Goal: Information Seeking & Learning: Find specific fact

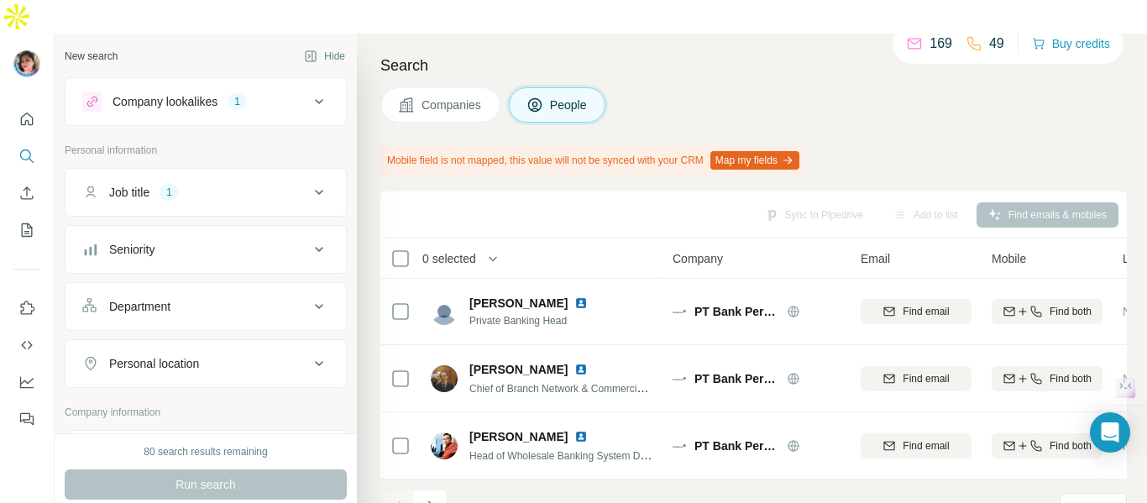
scroll to position [480, 0]
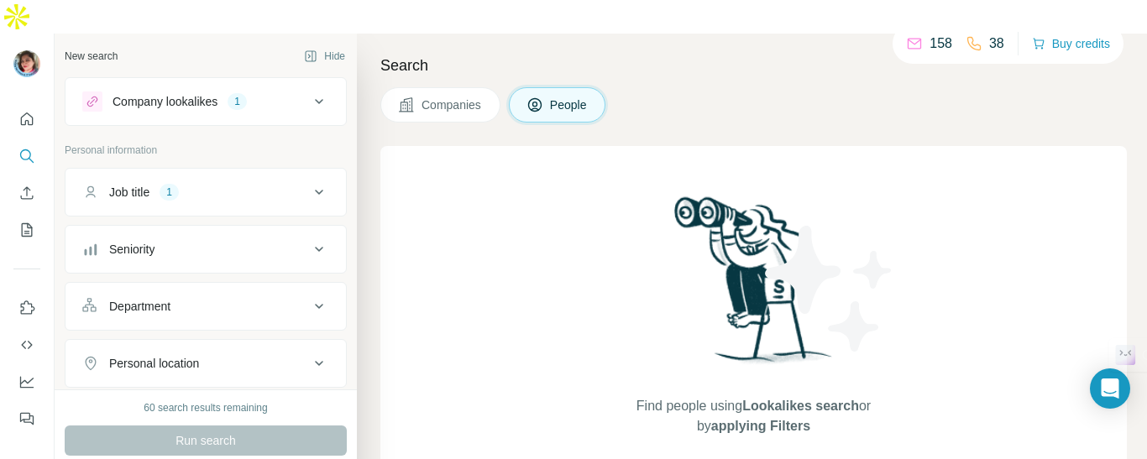
click at [282, 184] on div "Job title 1" at bounding box center [195, 192] width 227 height 17
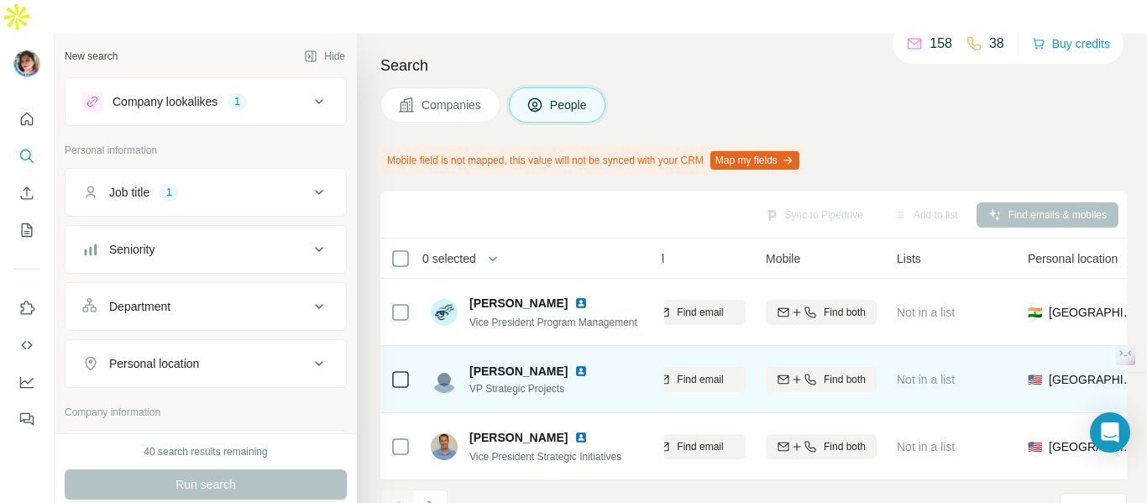
scroll to position [0, 239]
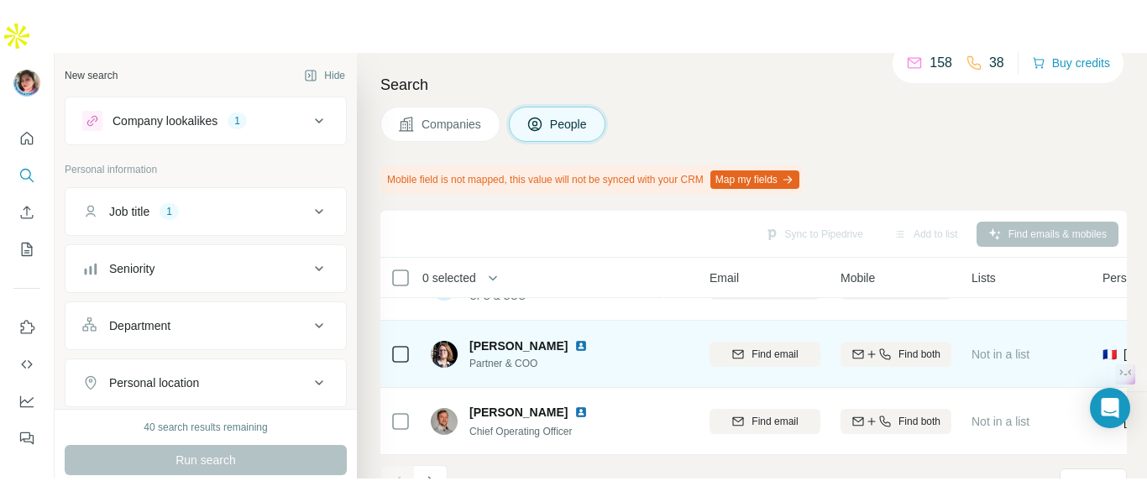
scroll to position [522, 155]
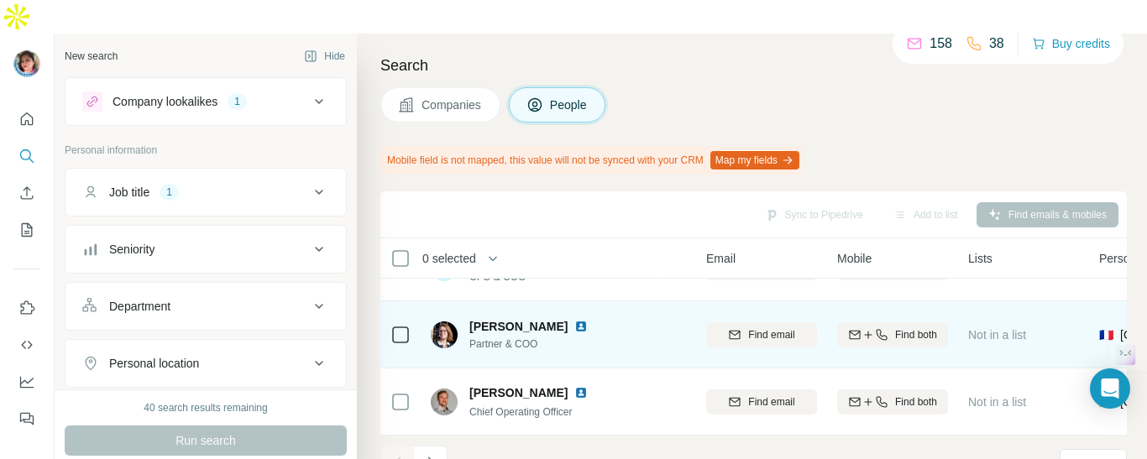
click at [582, 320] on img at bounding box center [581, 326] width 13 height 13
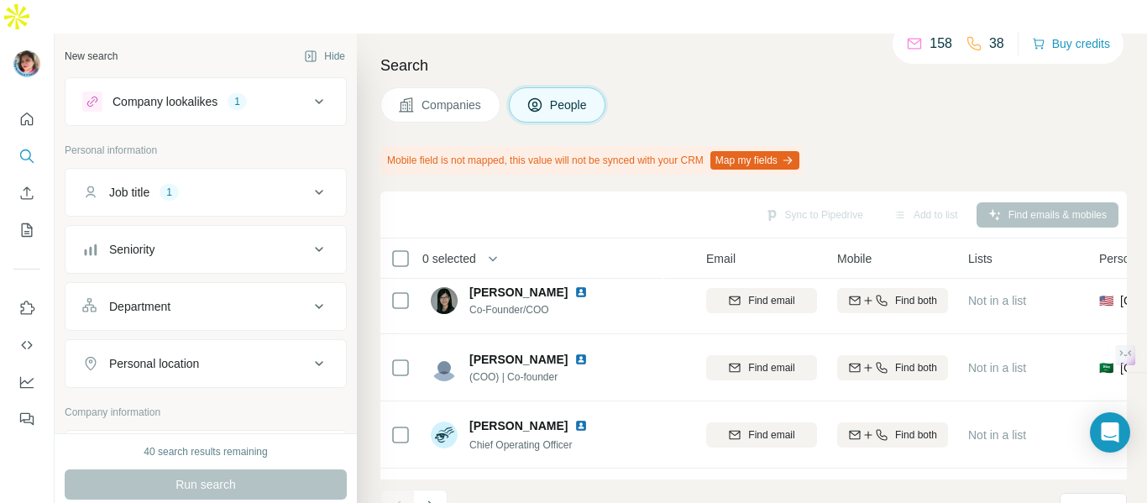
scroll to position [0, 155]
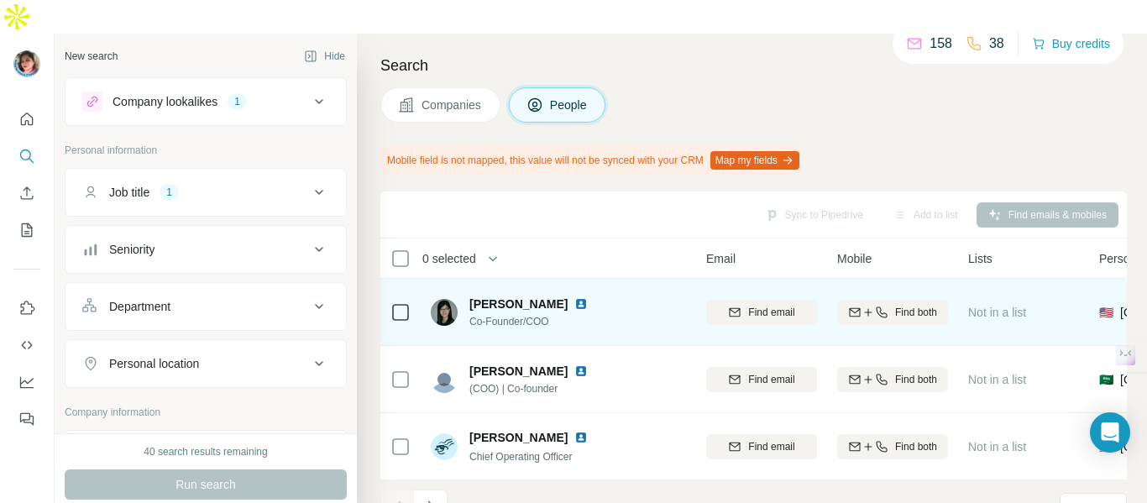
click at [575, 297] on img at bounding box center [581, 303] width 13 height 13
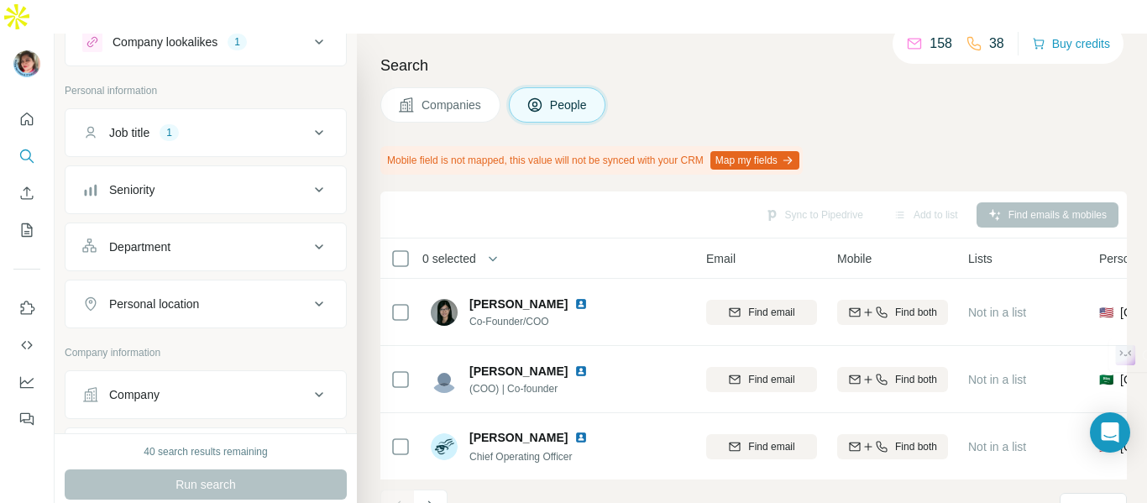
scroll to position [60, 0]
click at [295, 295] on div "Personal location" at bounding box center [195, 303] width 227 height 17
click at [256, 330] on input "text" at bounding box center [205, 345] width 247 height 30
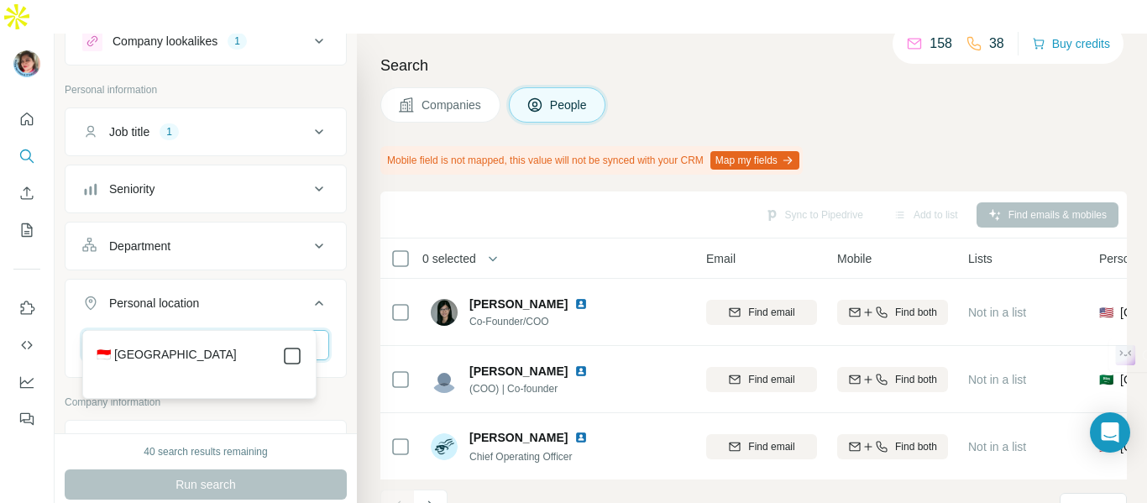
type input "****"
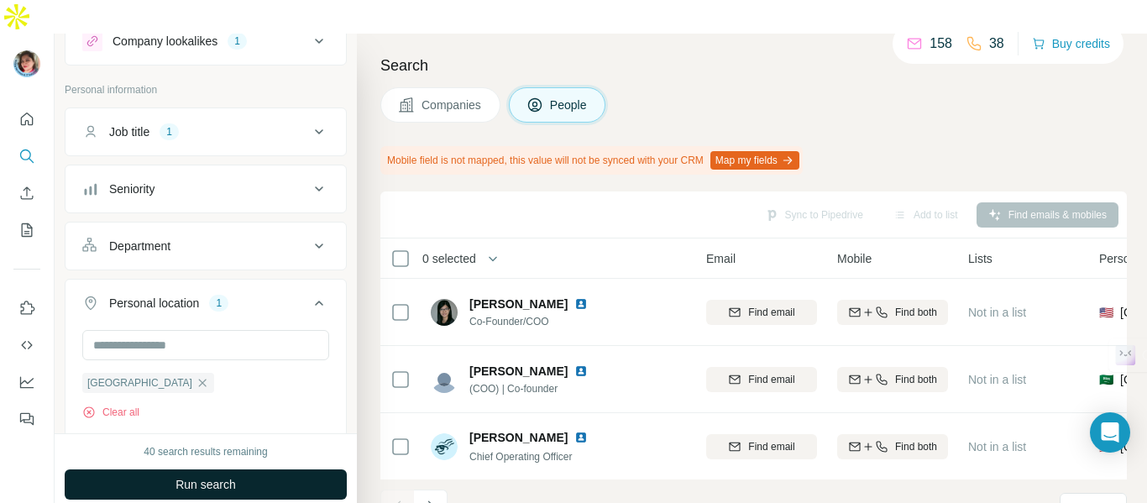
click at [218, 459] on span "Run search" at bounding box center [206, 484] width 60 height 17
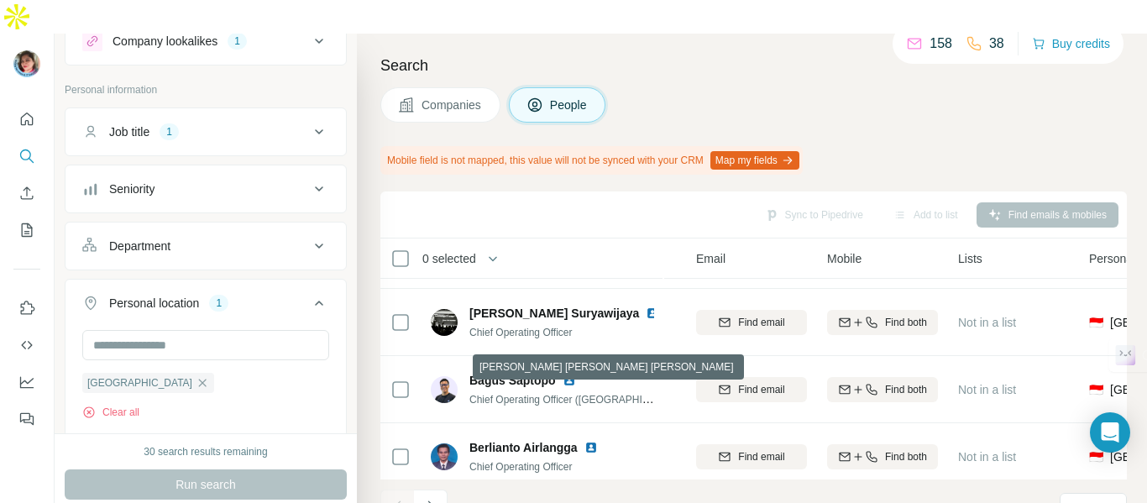
scroll to position [0, 165]
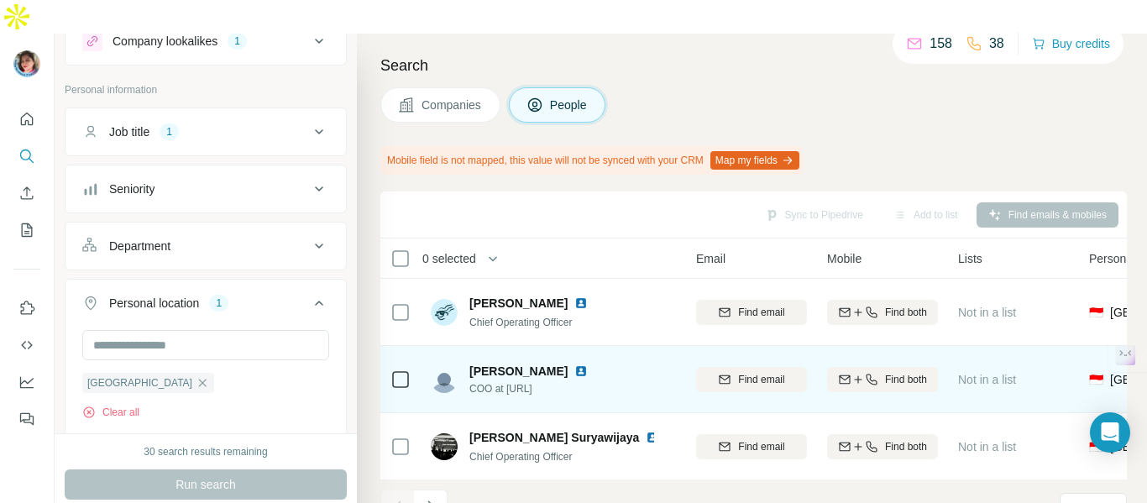
click at [575, 365] on img at bounding box center [581, 371] width 13 height 13
